Goal: Task Accomplishment & Management: Manage account settings

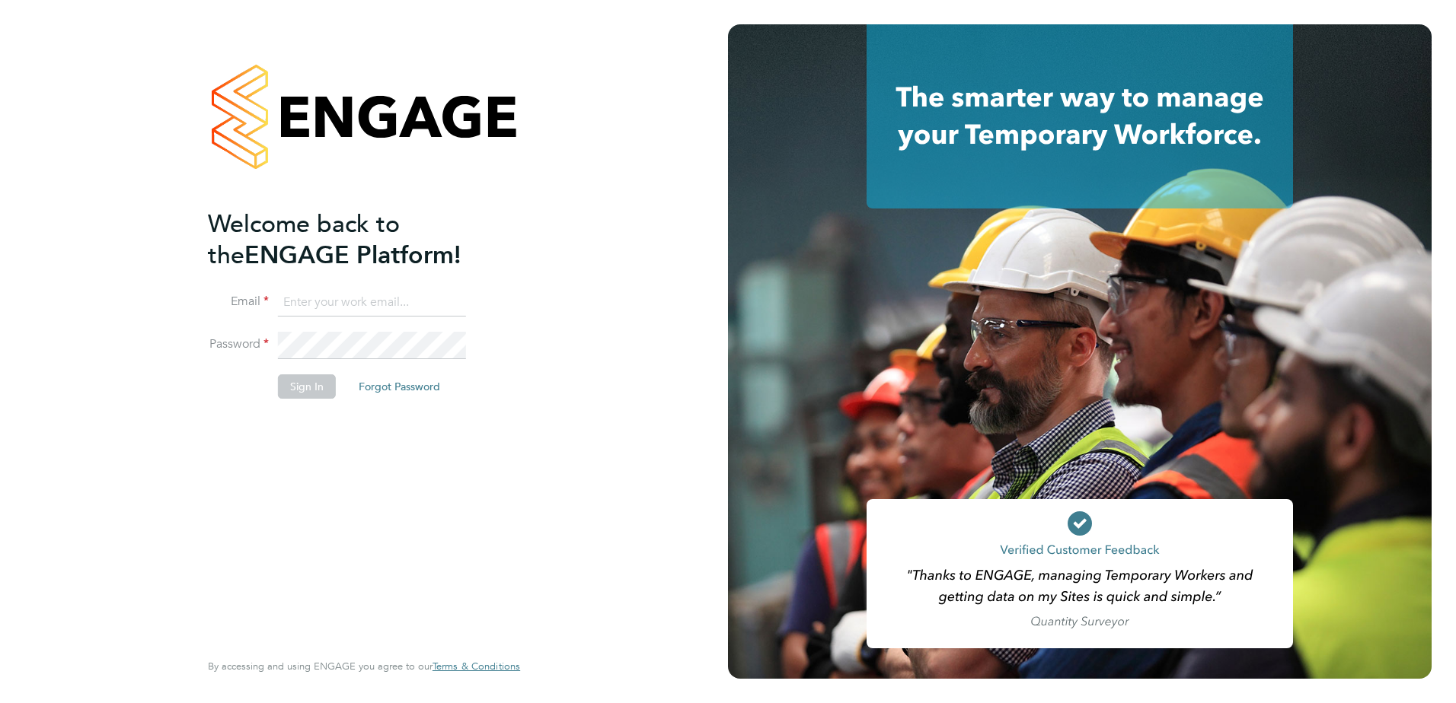
type input "bcarr@spheresolutions.co.uk"
click at [315, 392] on button "Sign In" at bounding box center [307, 387] width 58 height 24
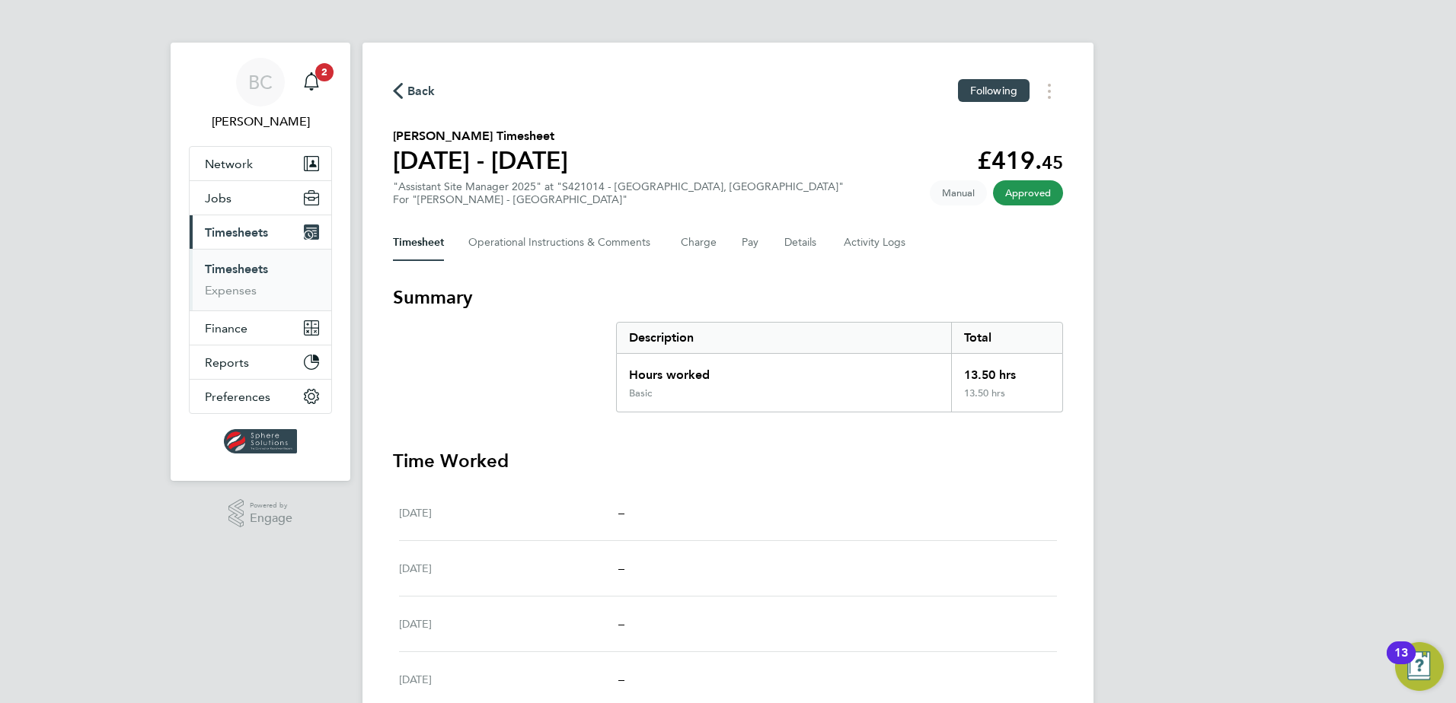
click at [740, 245] on div "Timesheet Operational Instructions & Comments Charge Pay Details Activity Logs" at bounding box center [728, 243] width 670 height 37
click at [748, 242] on button "Pay" at bounding box center [751, 243] width 18 height 37
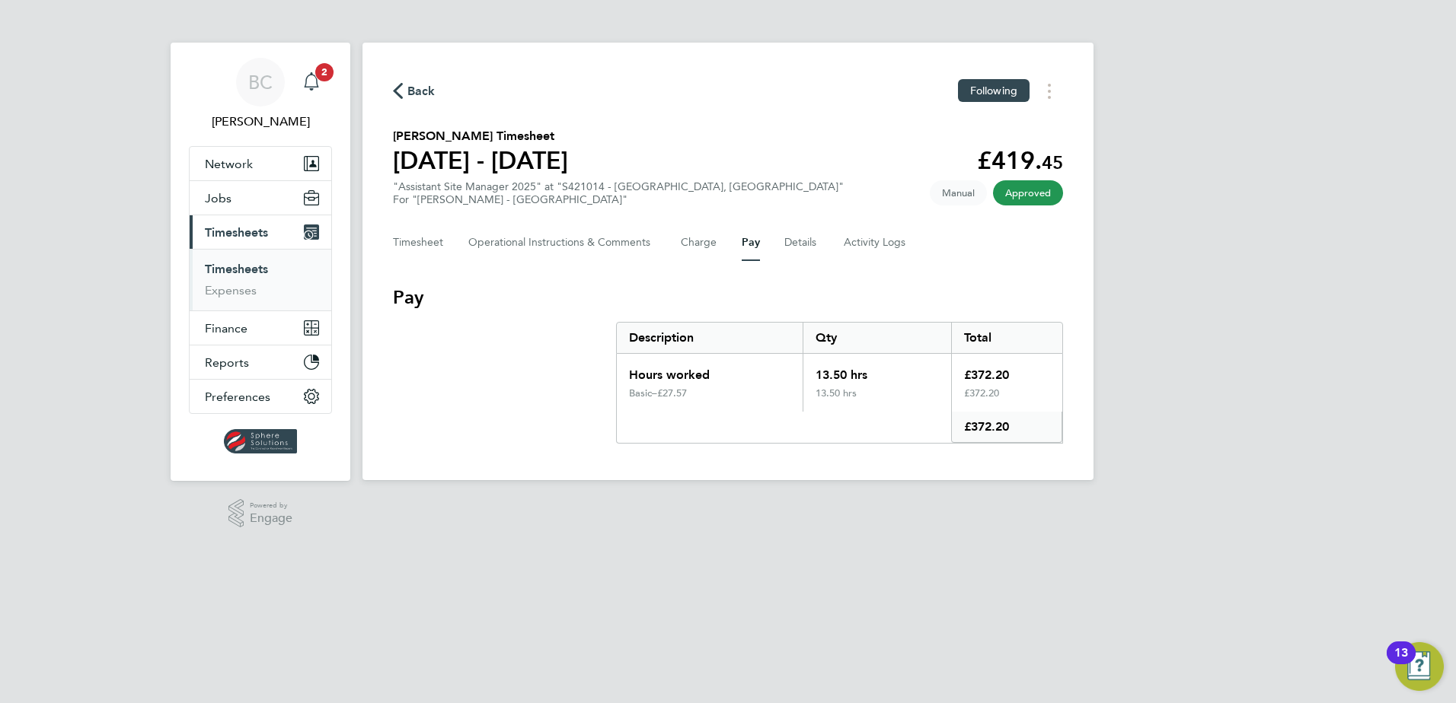
click at [315, 88] on icon "Main navigation" at bounding box center [311, 79] width 14 height 15
